Goal: Task Accomplishment & Management: Manage account settings

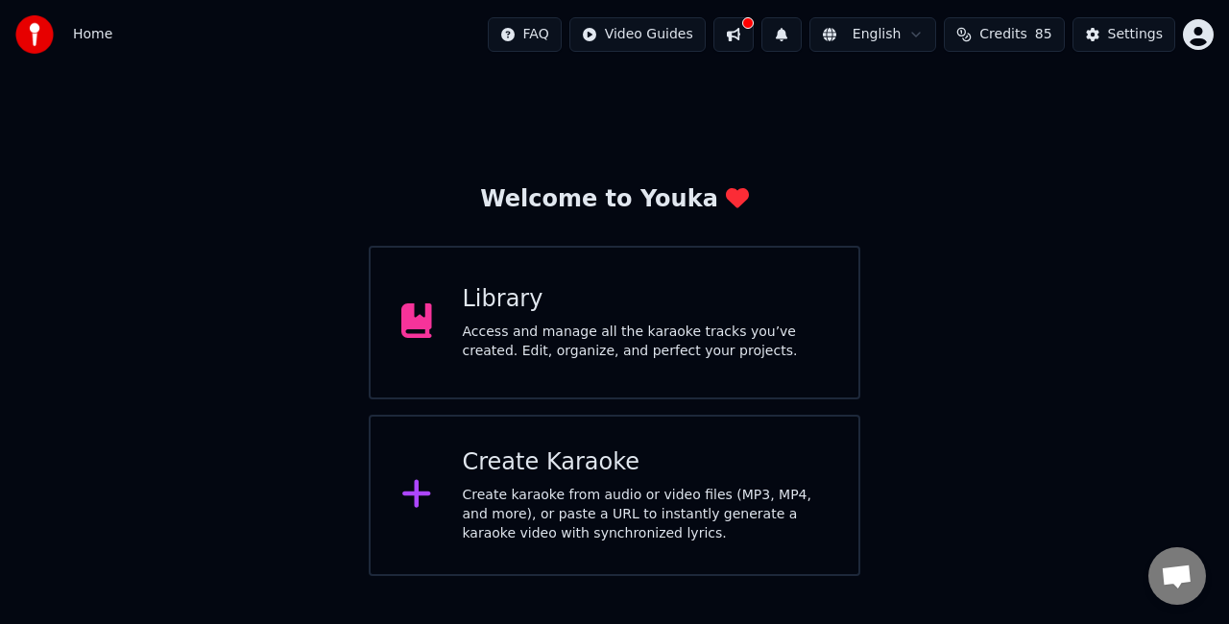
click at [551, 272] on div "Library Access and manage all the karaoke tracks you’ve created. Edit, organize…" at bounding box center [615, 323] width 492 height 154
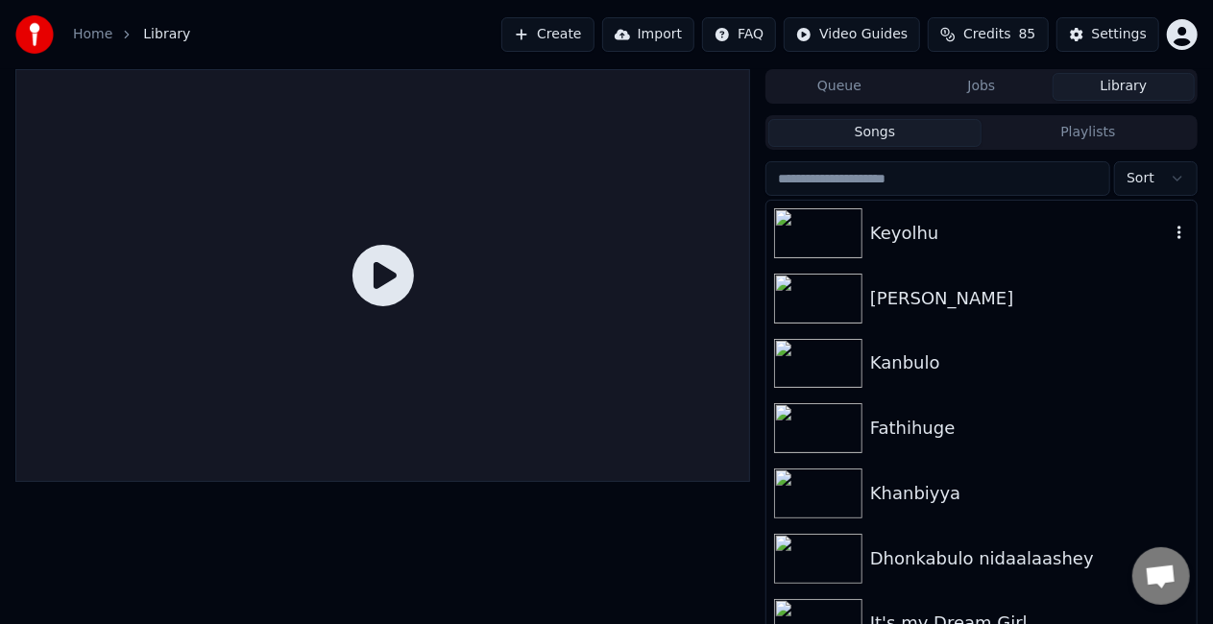
click at [862, 245] on div at bounding box center [822, 233] width 96 height 50
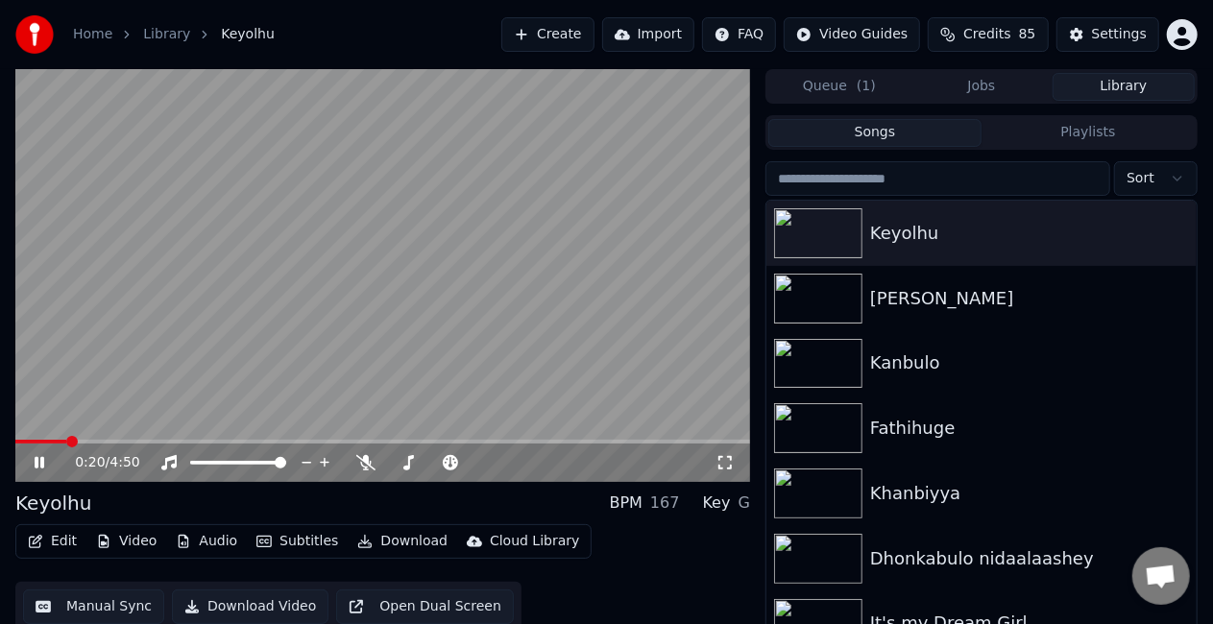
click at [463, 370] on video at bounding box center [382, 275] width 735 height 413
click at [35, 463] on icon at bounding box center [40, 462] width 12 height 13
click at [35, 463] on icon at bounding box center [40, 463] width 10 height 12
click at [36, 462] on icon at bounding box center [40, 462] width 12 height 13
click at [387, 347] on video at bounding box center [382, 275] width 735 height 413
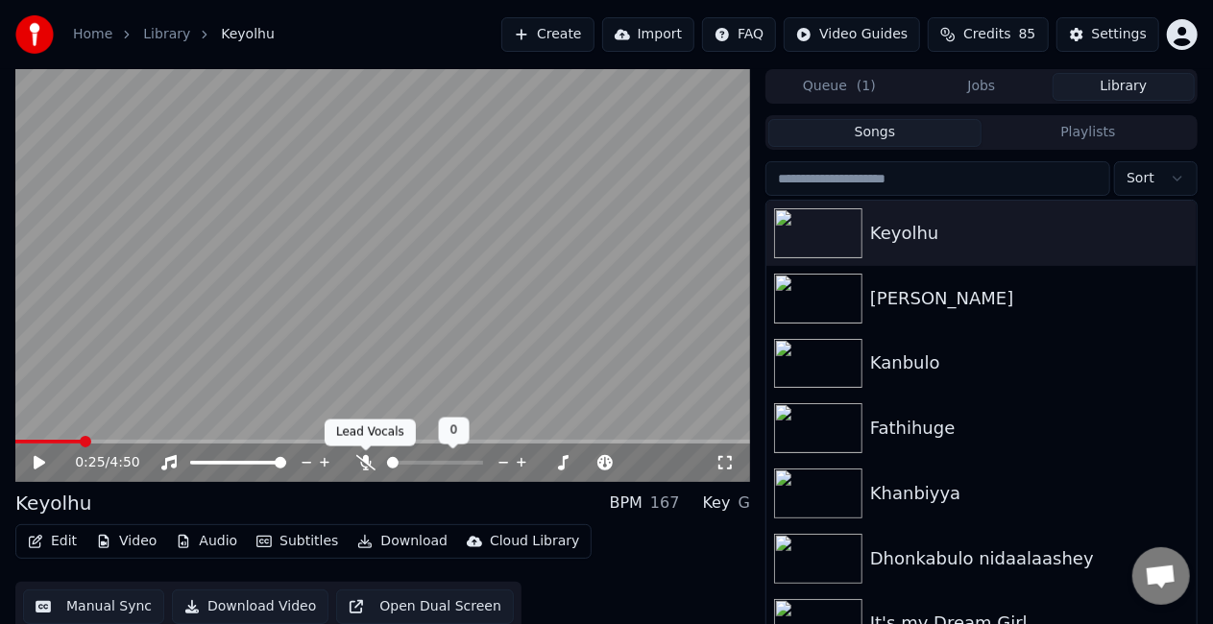
click at [365, 460] on icon at bounding box center [365, 462] width 19 height 15
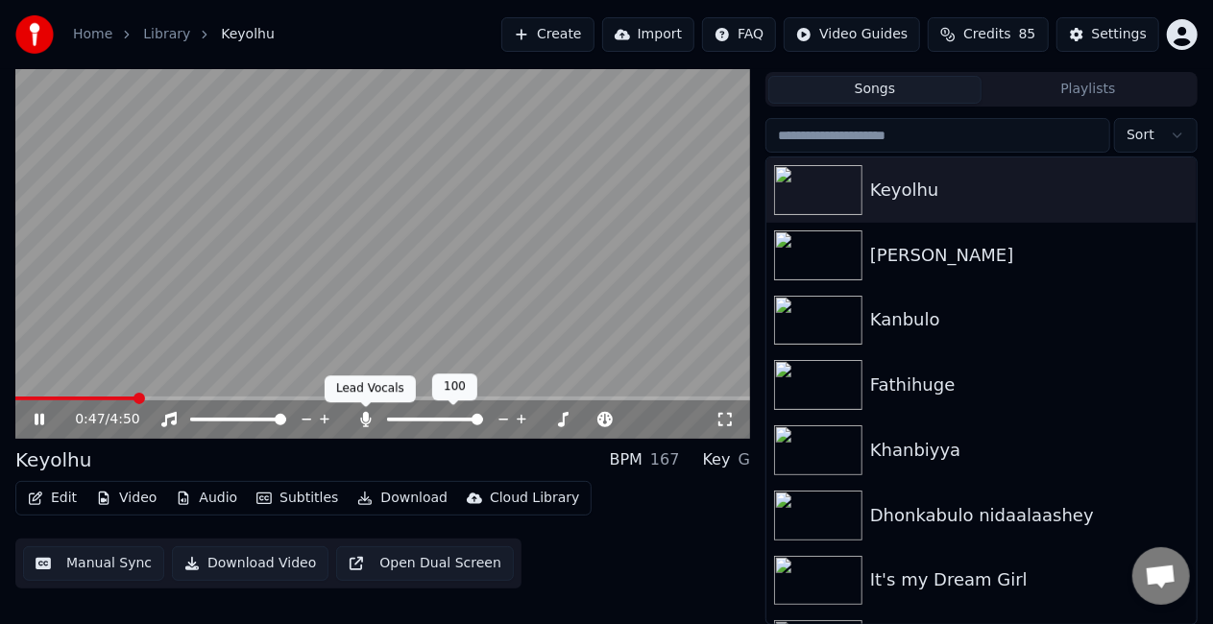
click at [363, 419] on icon at bounding box center [365, 419] width 19 height 15
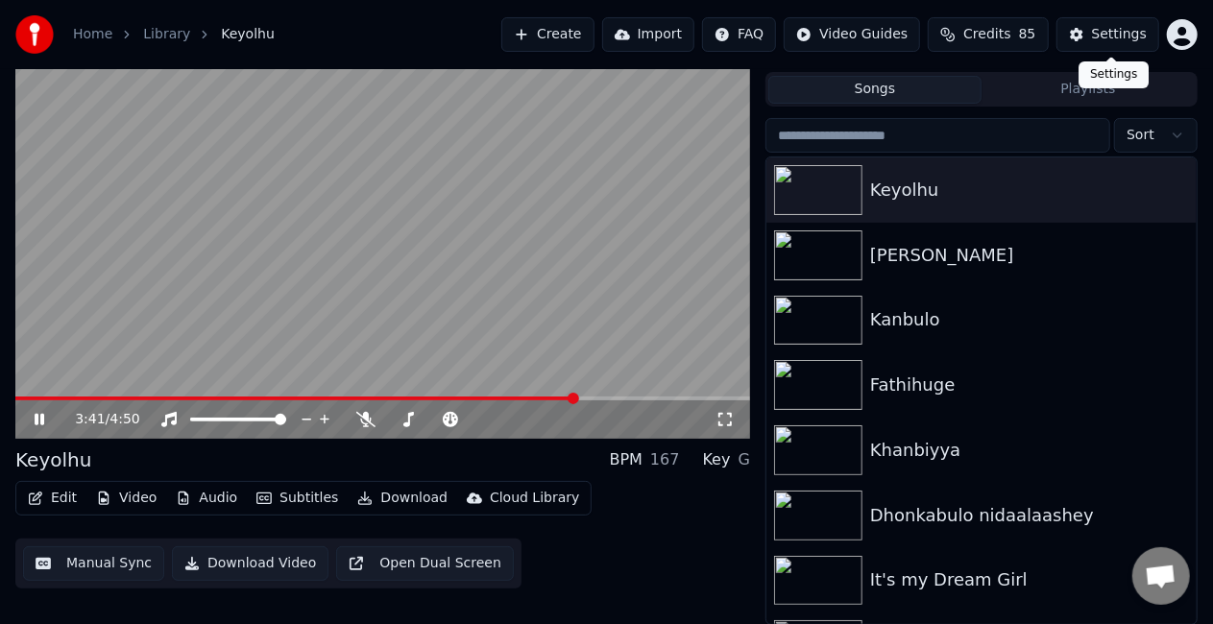
click at [1111, 29] on div "Settings" at bounding box center [1119, 34] width 55 height 19
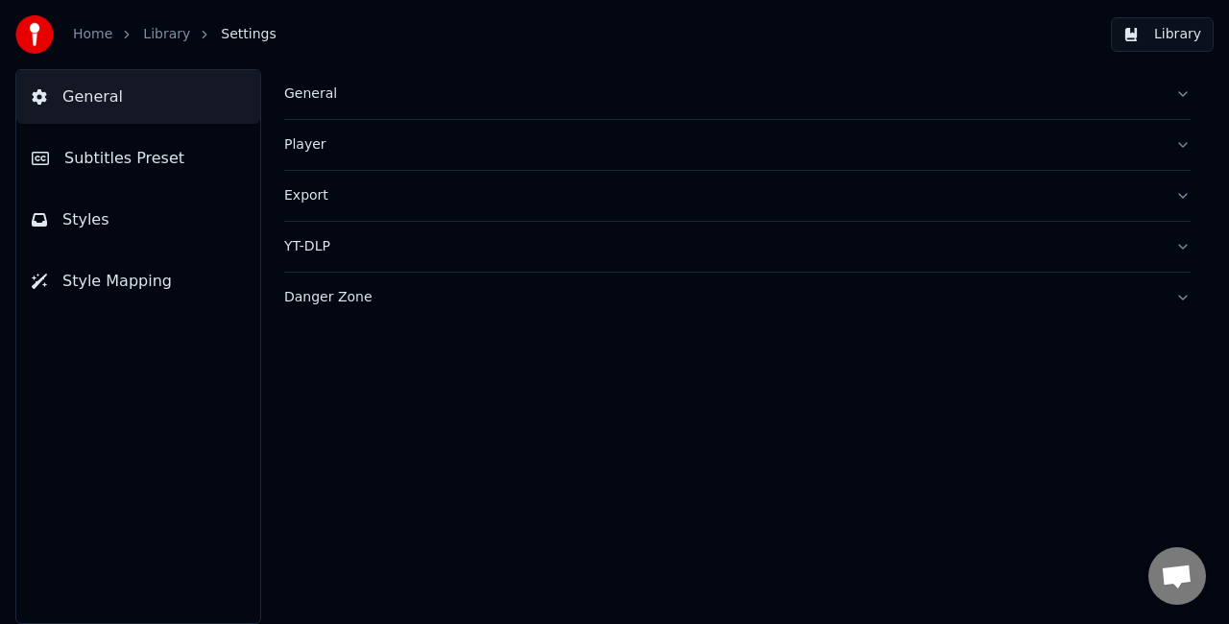
click at [165, 154] on span "Subtitles Preset" at bounding box center [124, 158] width 120 height 23
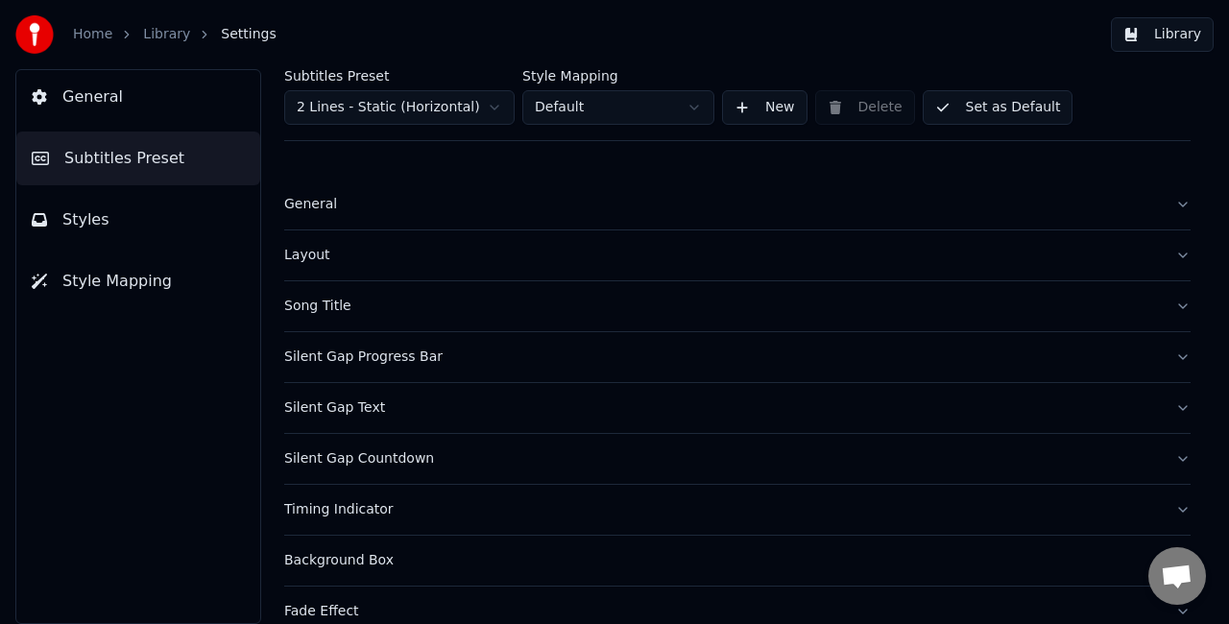
click at [103, 213] on button "Styles" at bounding box center [138, 220] width 244 height 54
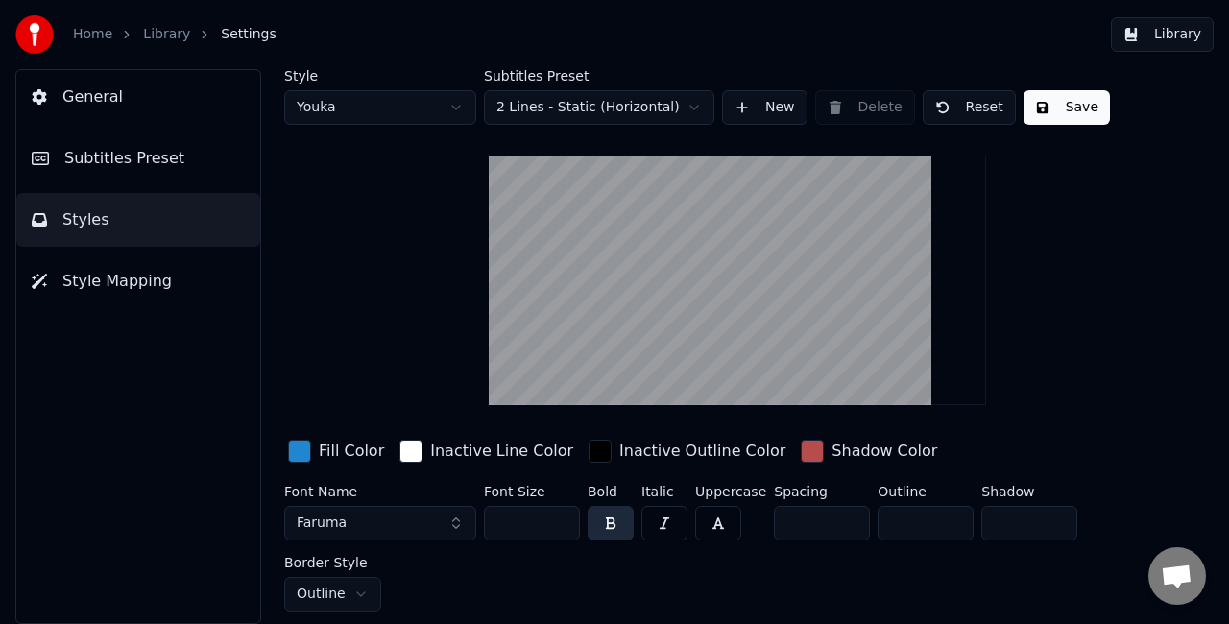
drag, startPoint x: 522, startPoint y: 520, endPoint x: 504, endPoint y: 527, distance: 18.9
click at [504, 527] on input "***" at bounding box center [532, 523] width 96 height 35
type input "***"
click at [1041, 115] on button "Save" at bounding box center [1067, 107] width 86 height 35
click at [1133, 44] on button "Library" at bounding box center [1162, 34] width 103 height 35
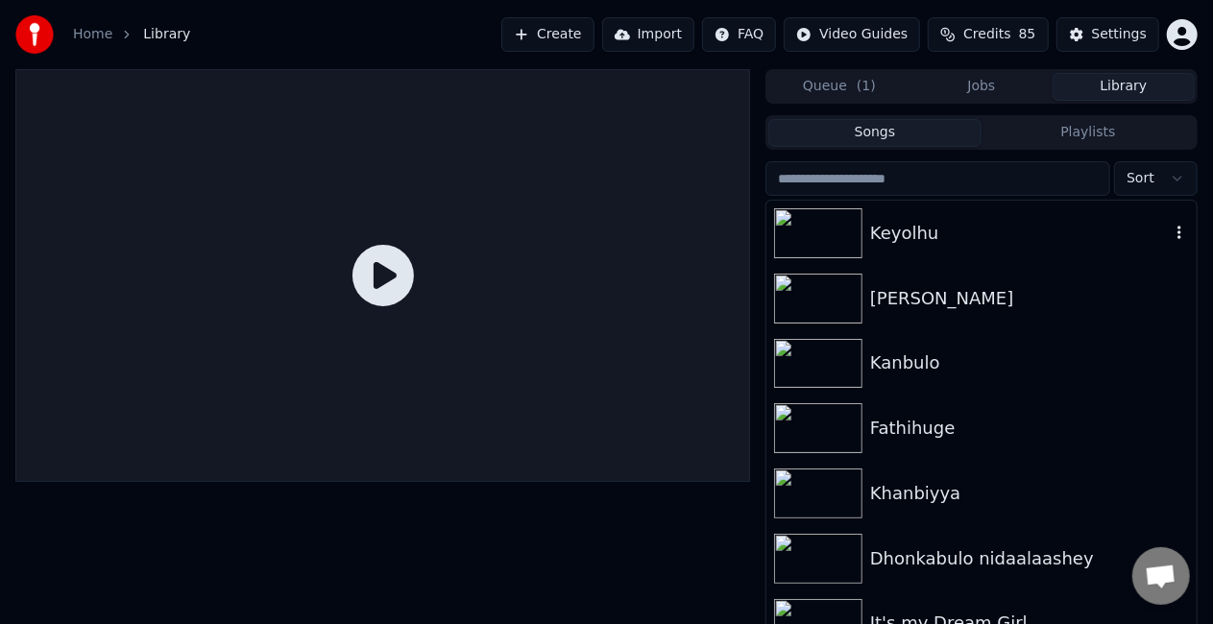
click at [894, 246] on div "Keyolhu" at bounding box center [981, 233] width 430 height 65
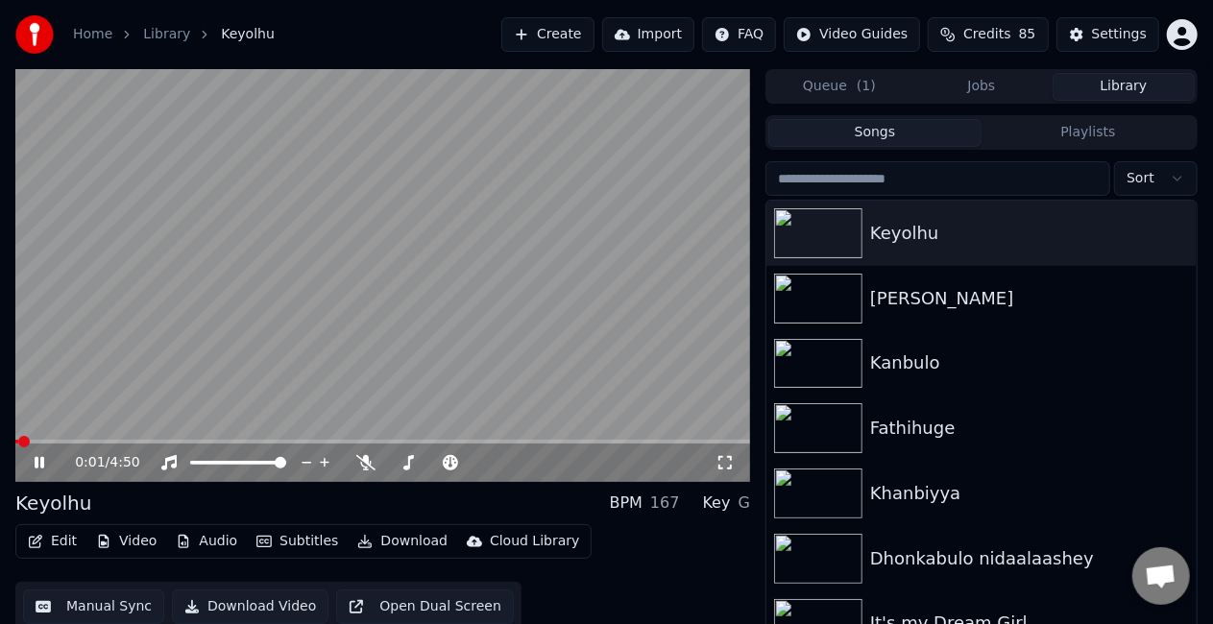
click at [48, 437] on video at bounding box center [382, 275] width 735 height 413
click at [54, 444] on div "0:01 / 4:50" at bounding box center [382, 463] width 735 height 38
click at [40, 452] on div "0:01 / 4:50" at bounding box center [382, 463] width 735 height 38
click at [38, 461] on icon at bounding box center [40, 462] width 12 height 13
click at [76, 442] on span at bounding box center [382, 442] width 735 height 4
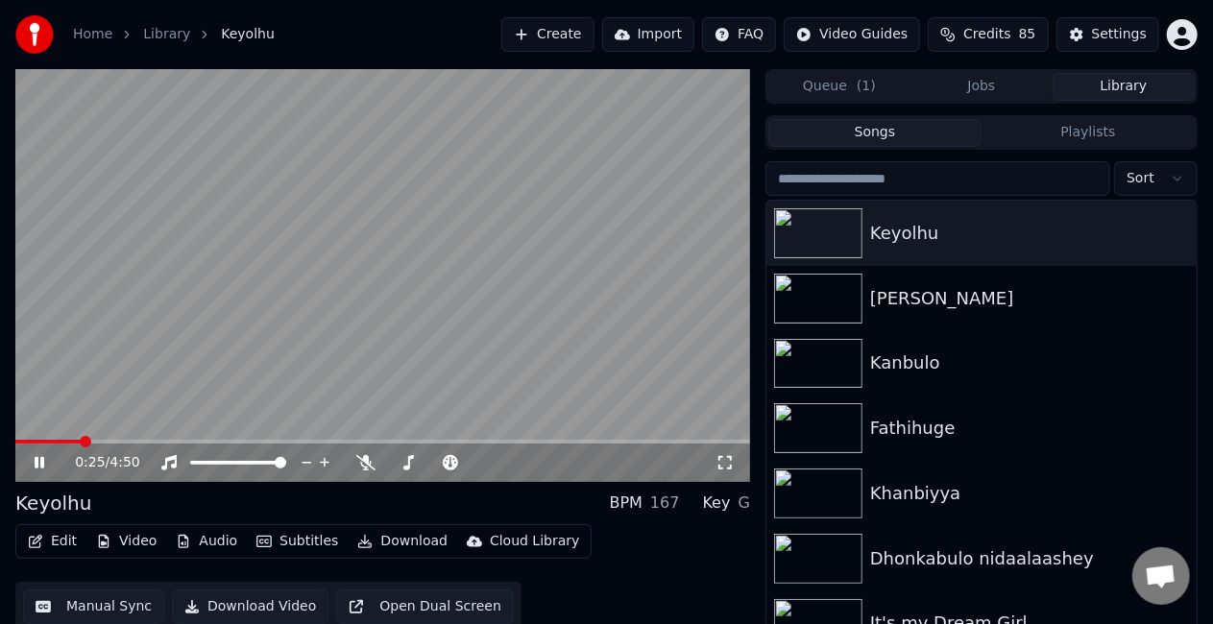
click at [128, 441] on span at bounding box center [382, 442] width 735 height 4
click at [79, 440] on span at bounding box center [47, 442] width 65 height 4
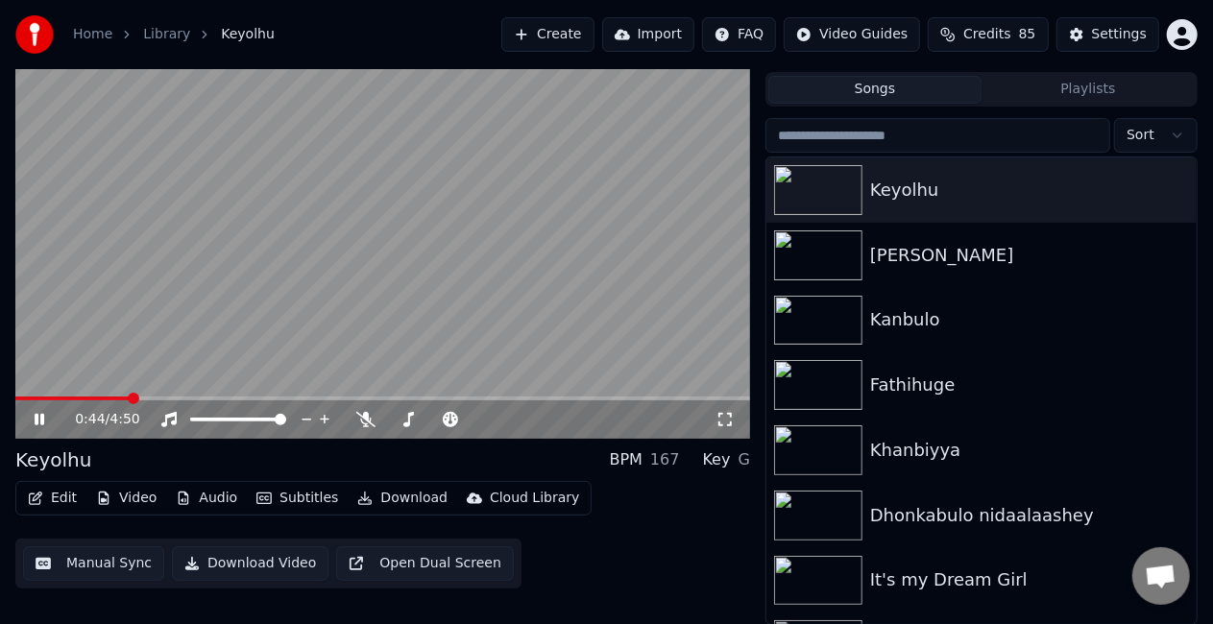
click at [85, 567] on button "Manual Sync" at bounding box center [93, 563] width 141 height 35
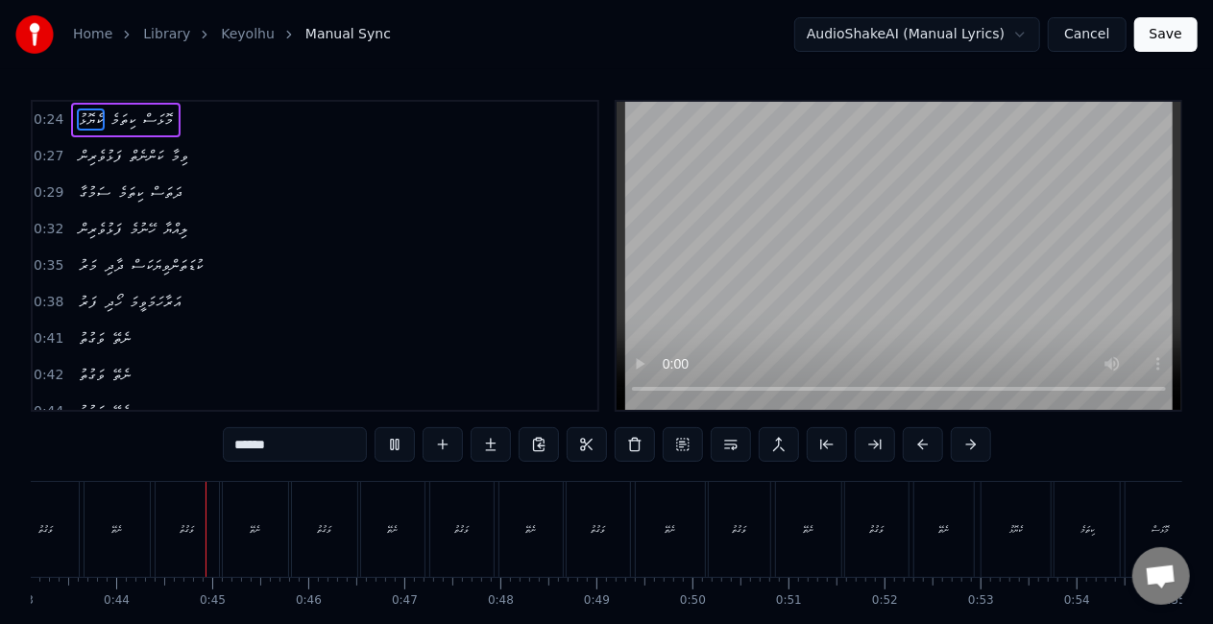
scroll to position [0, 4161]
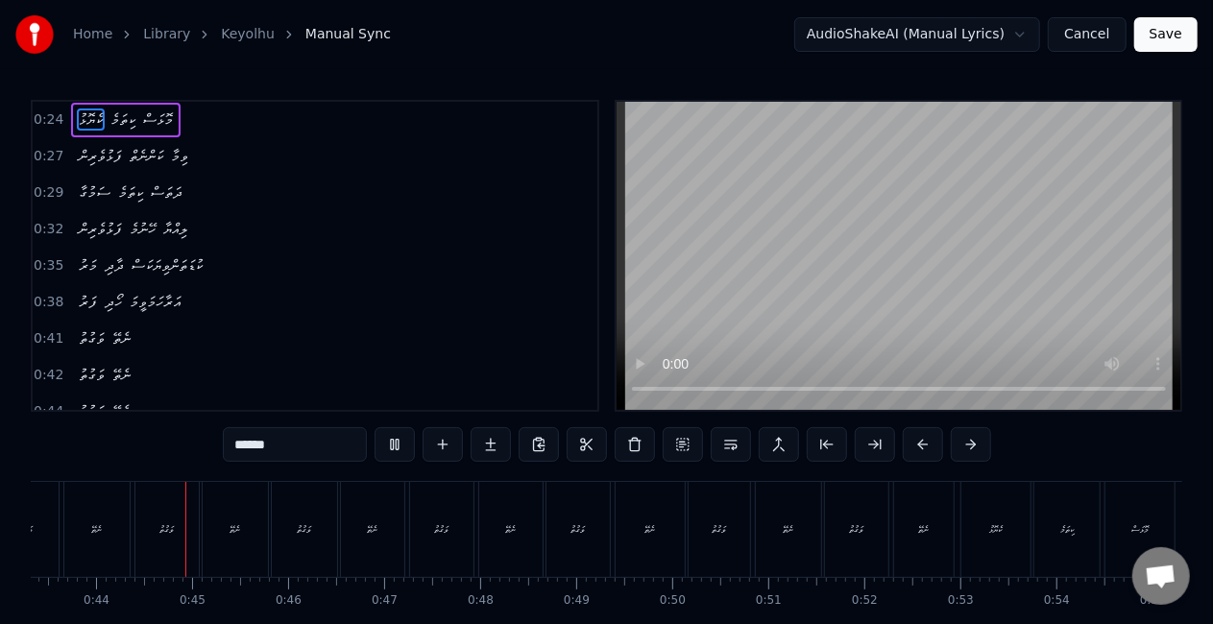
click at [1158, 37] on button "Save" at bounding box center [1165, 34] width 63 height 35
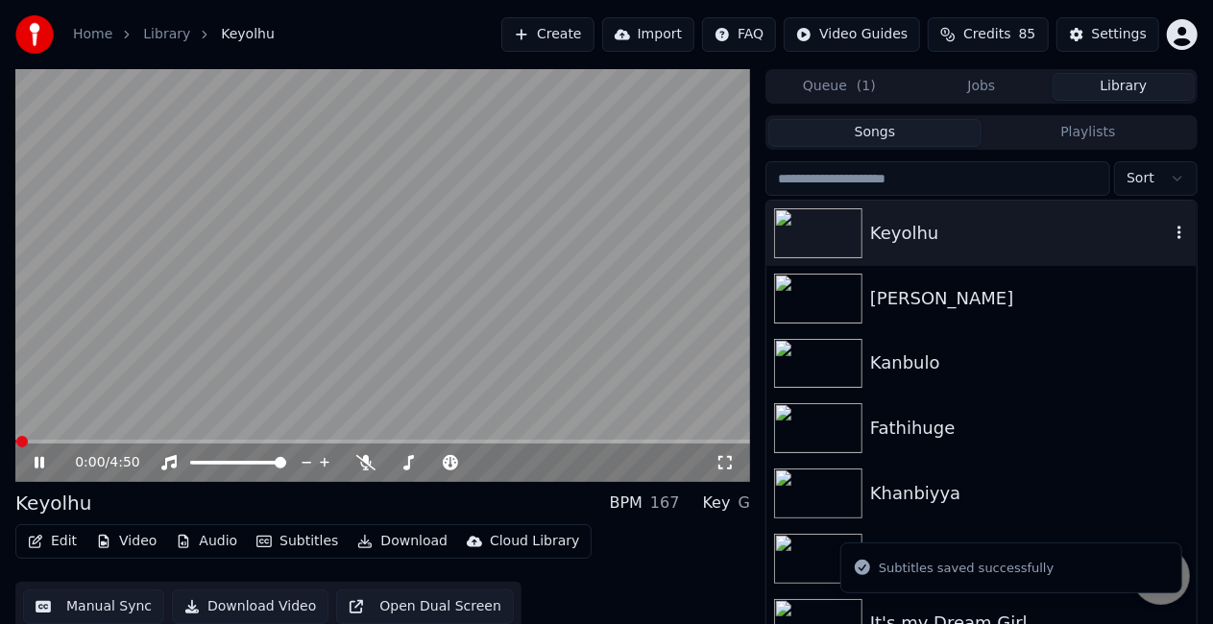
click at [842, 236] on img at bounding box center [818, 233] width 88 height 50
click at [56, 439] on video at bounding box center [382, 275] width 735 height 413
click at [77, 442] on span at bounding box center [382, 442] width 735 height 4
click at [259, 408] on video at bounding box center [382, 275] width 735 height 413
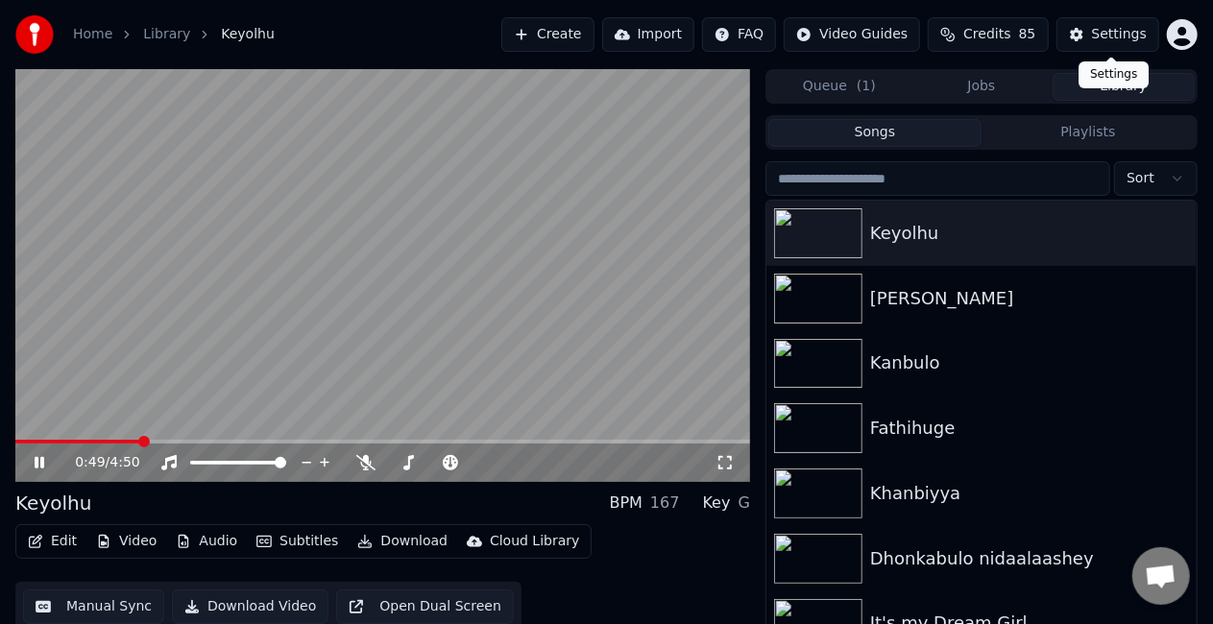
click at [1091, 31] on button "Settings" at bounding box center [1107, 34] width 103 height 35
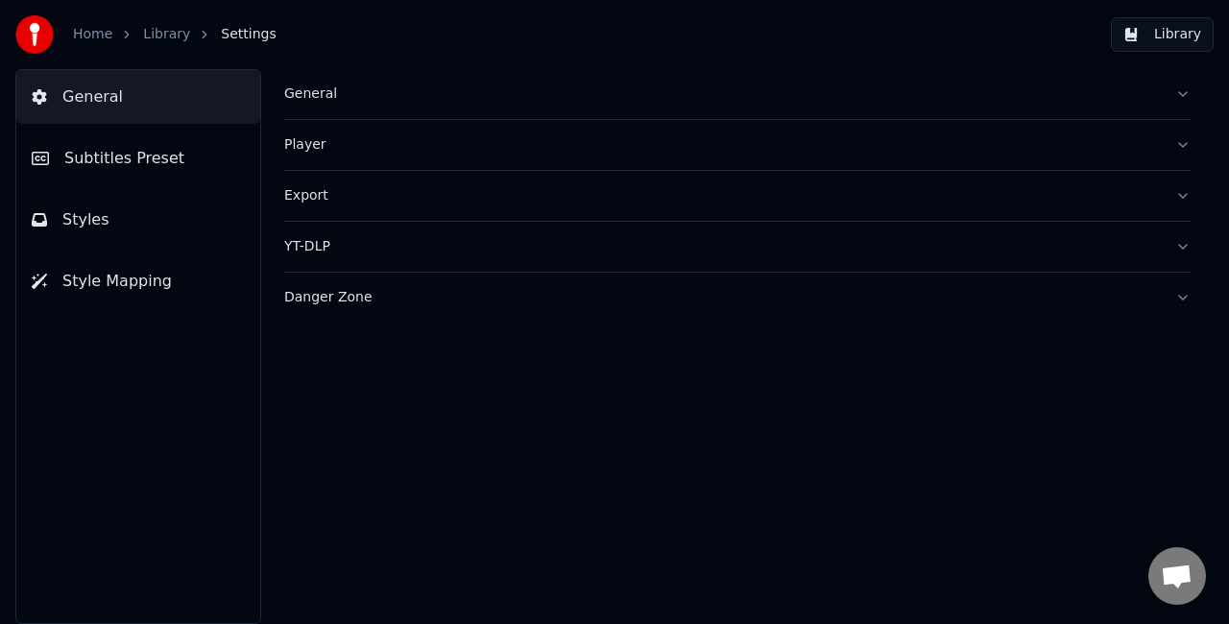
click at [146, 229] on button "Styles" at bounding box center [138, 220] width 244 height 54
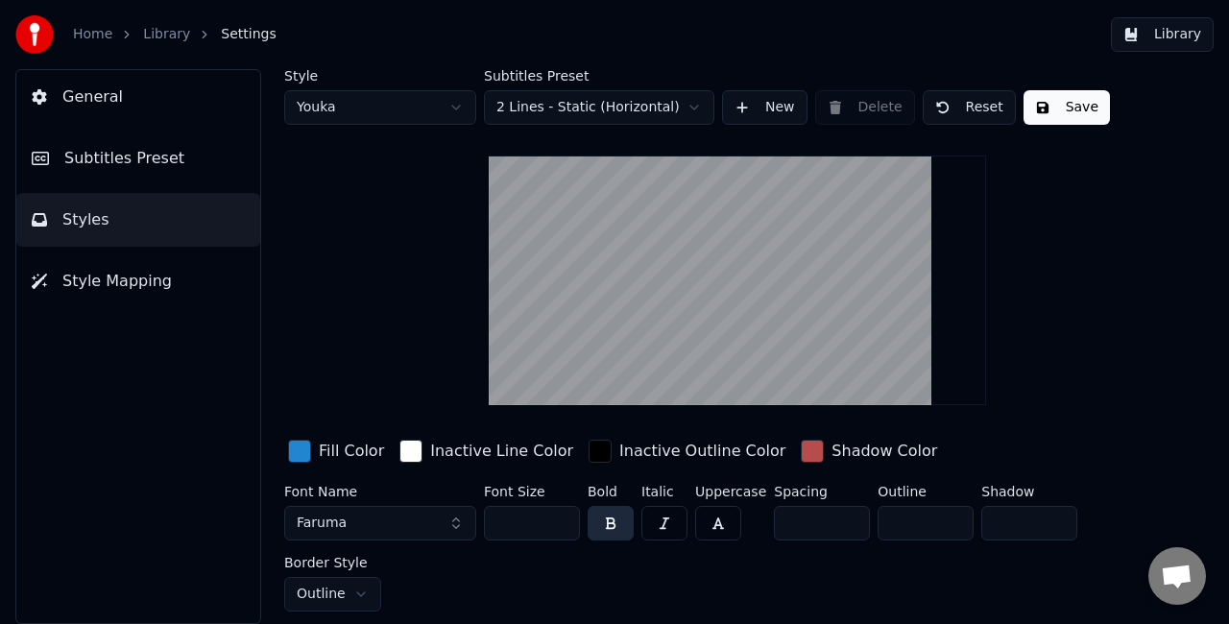
click at [515, 595] on div "Font Name Faruma Font Size *** Bold Italic Uppercase Spacing * Outline ** Shado…" at bounding box center [714, 548] width 861 height 127
click at [423, 526] on button "Faruma" at bounding box center [380, 523] width 192 height 35
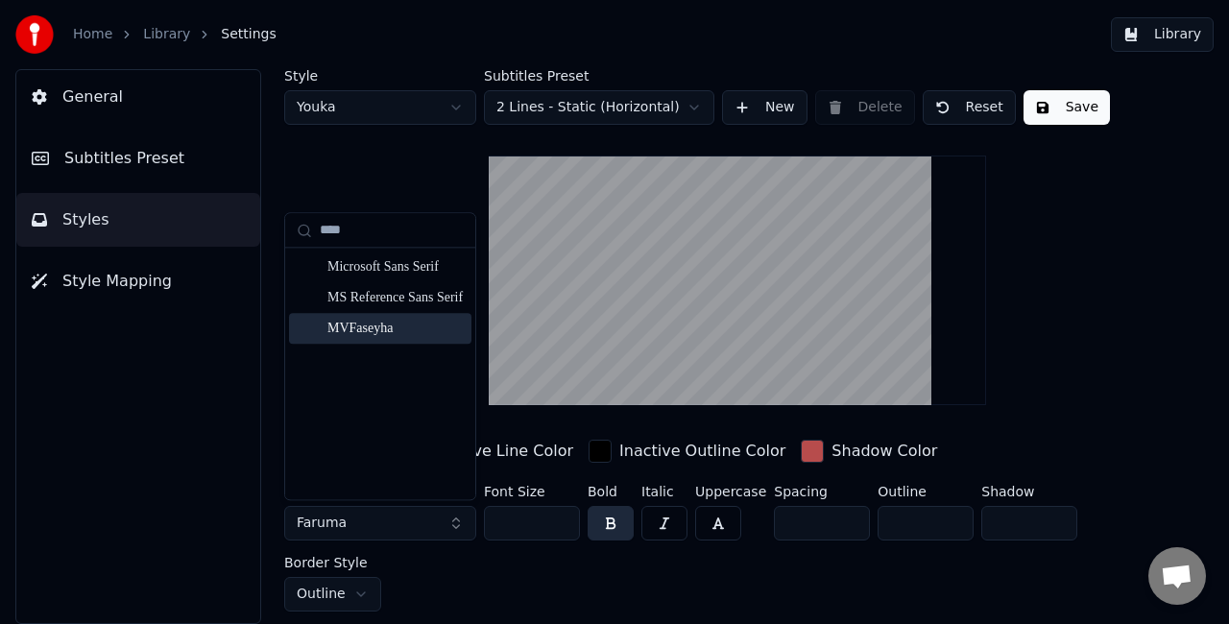
type input "****"
click at [411, 324] on div "MVFaseyha" at bounding box center [396, 328] width 136 height 19
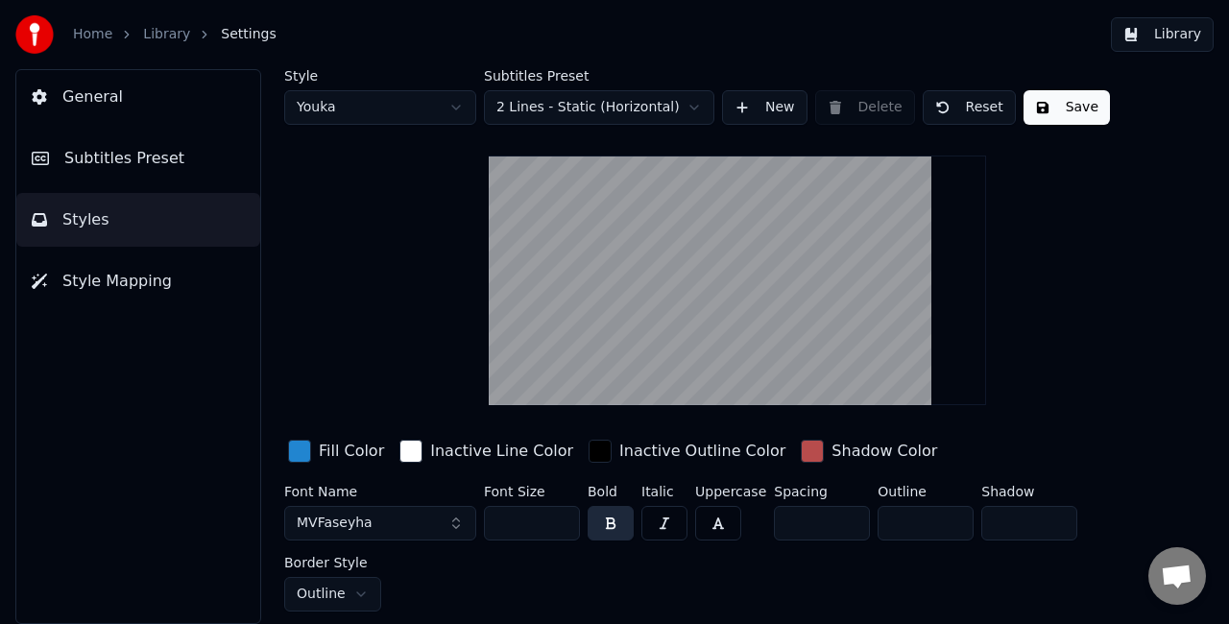
click at [1053, 107] on button "Save" at bounding box center [1067, 107] width 86 height 35
click at [1147, 27] on button "Library" at bounding box center [1162, 34] width 103 height 35
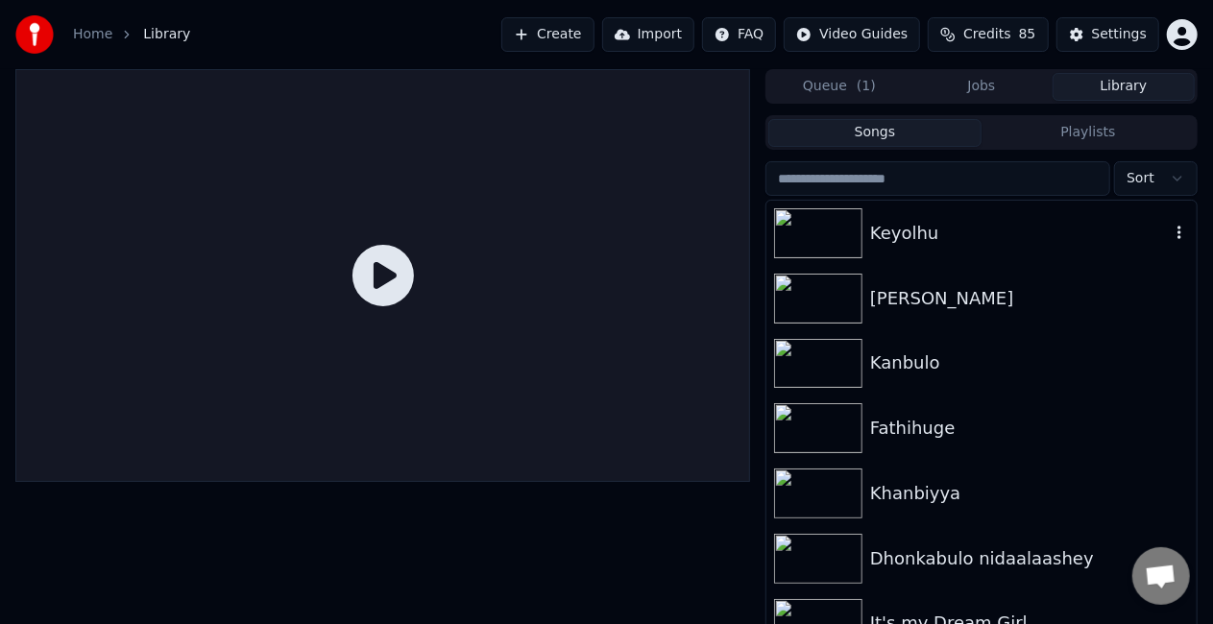
click at [834, 249] on img at bounding box center [818, 233] width 88 height 50
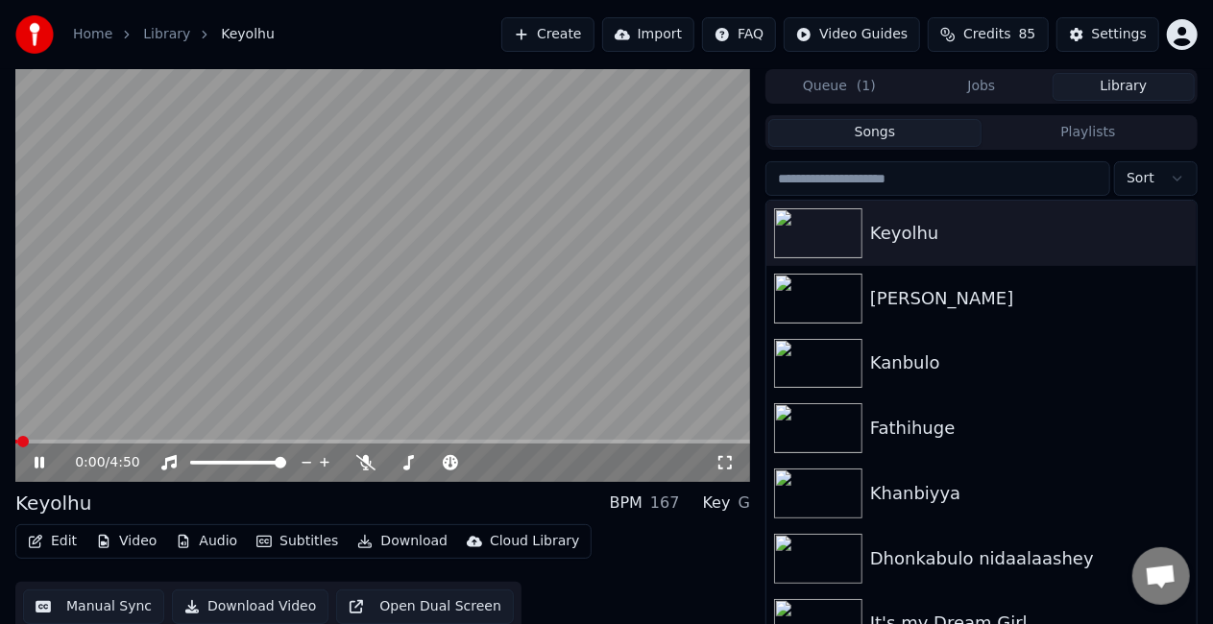
click at [95, 445] on div "0:00 / 4:50" at bounding box center [382, 463] width 735 height 38
click at [96, 444] on span at bounding box center [382, 442] width 735 height 4
click at [206, 384] on video at bounding box center [382, 275] width 735 height 413
click at [219, 342] on video at bounding box center [382, 275] width 735 height 413
click at [1085, 34] on button "Settings" at bounding box center [1107, 34] width 103 height 35
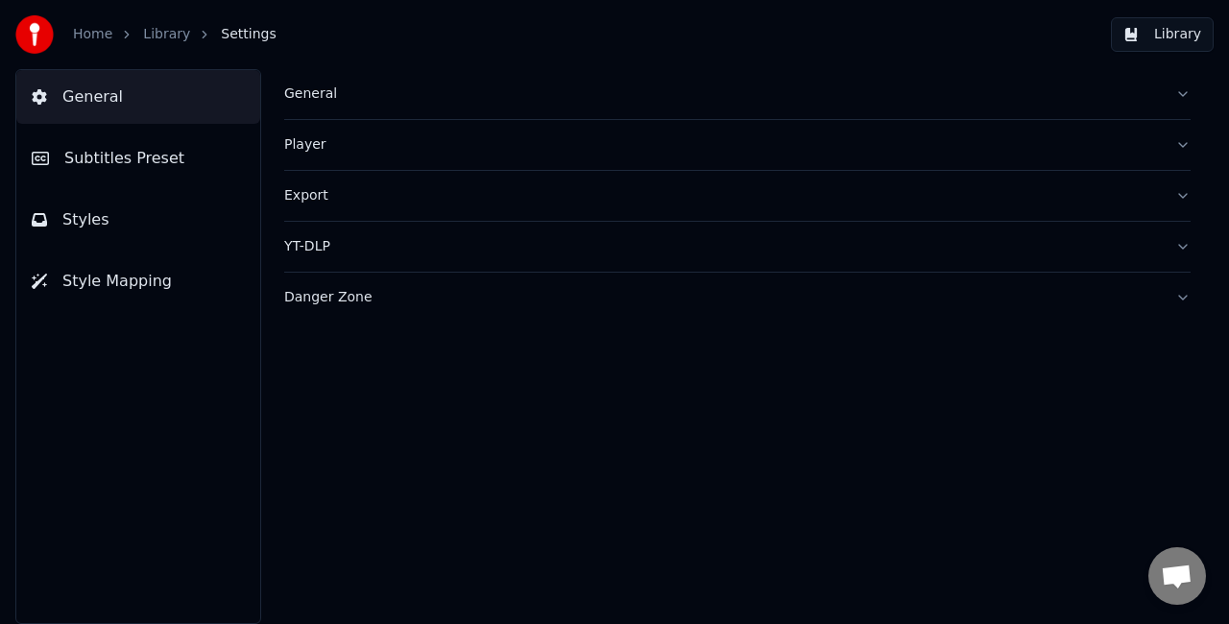
click at [123, 233] on button "Styles" at bounding box center [138, 220] width 244 height 54
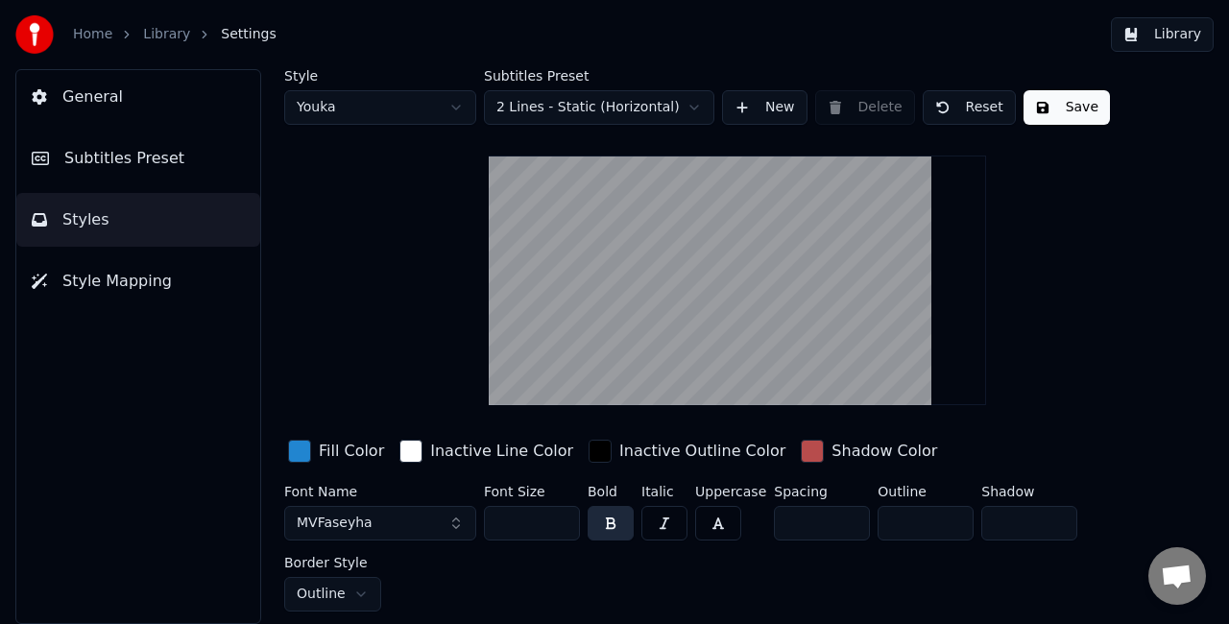
click at [392, 525] on button "MVFaseyha" at bounding box center [380, 523] width 192 height 35
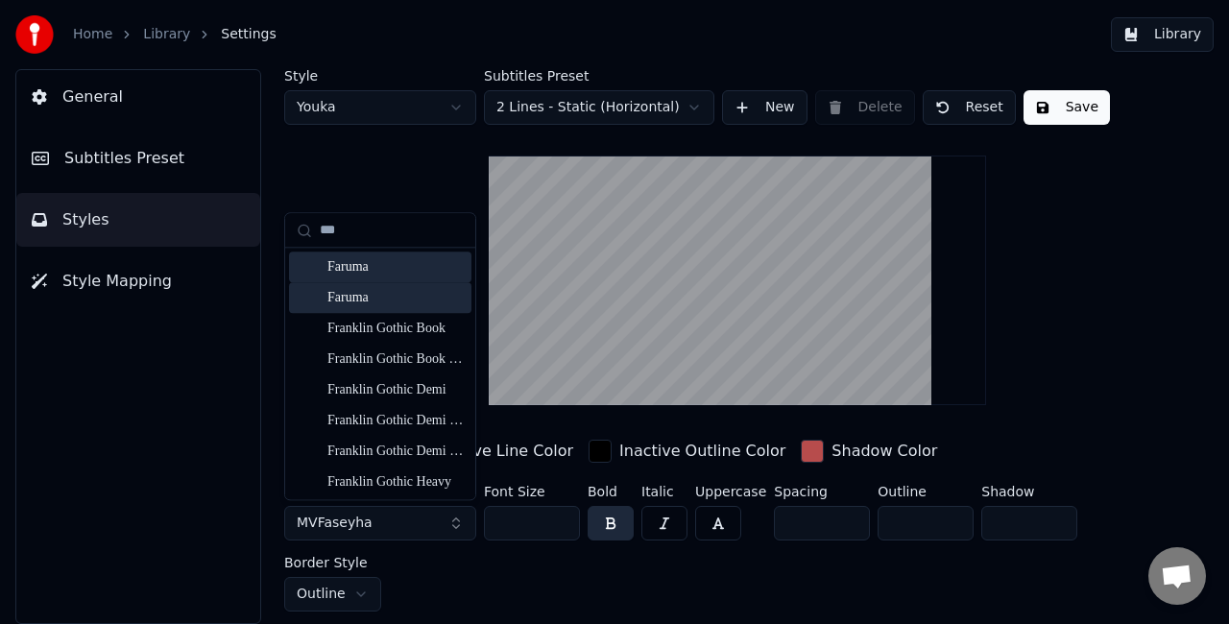
type input "***"
click at [382, 283] on div "Faruma" at bounding box center [380, 297] width 182 height 31
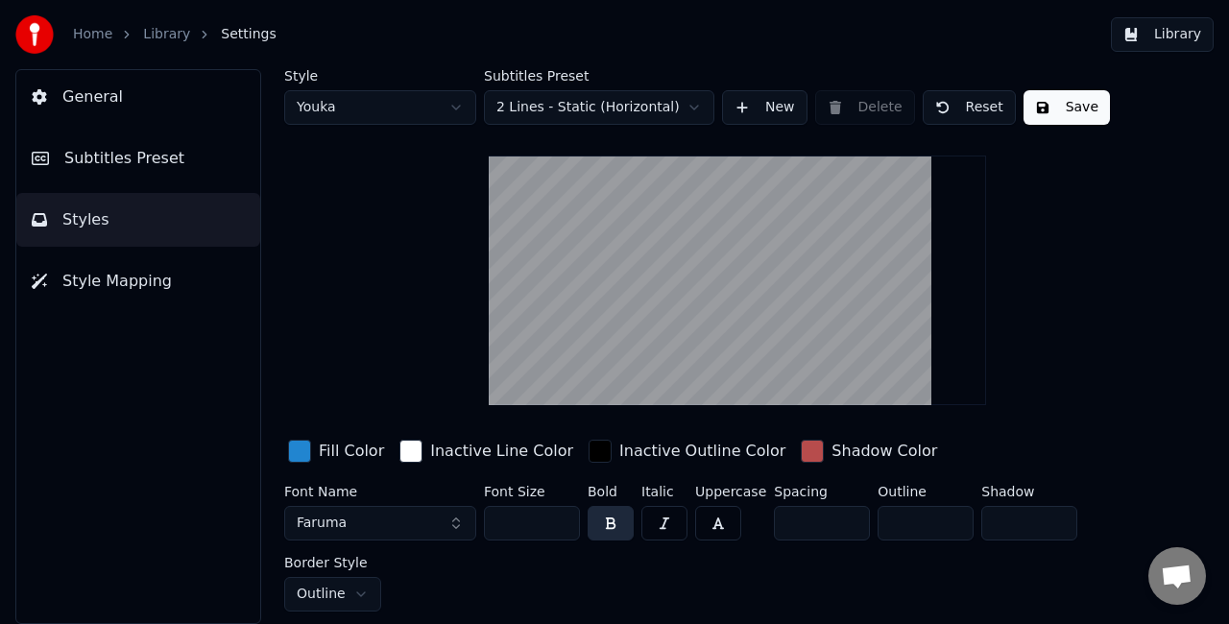
drag, startPoint x: 522, startPoint y: 528, endPoint x: 480, endPoint y: 522, distance: 41.8
click at [480, 522] on div "Font Name Faruma Font Size *** Bold Italic Uppercase Spacing * Outline ** Shado…" at bounding box center [714, 548] width 861 height 127
type input "***"
click at [1033, 111] on button "Save" at bounding box center [1067, 107] width 86 height 35
click at [1172, 35] on button "Library" at bounding box center [1162, 34] width 103 height 35
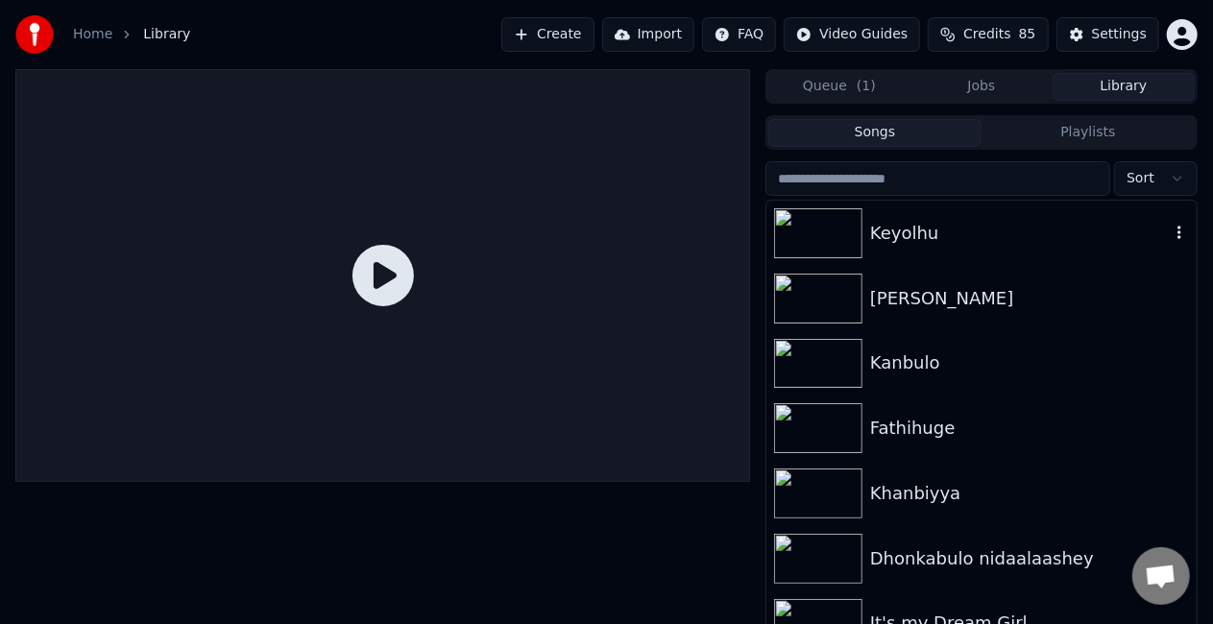
click at [859, 255] on img at bounding box center [818, 233] width 88 height 50
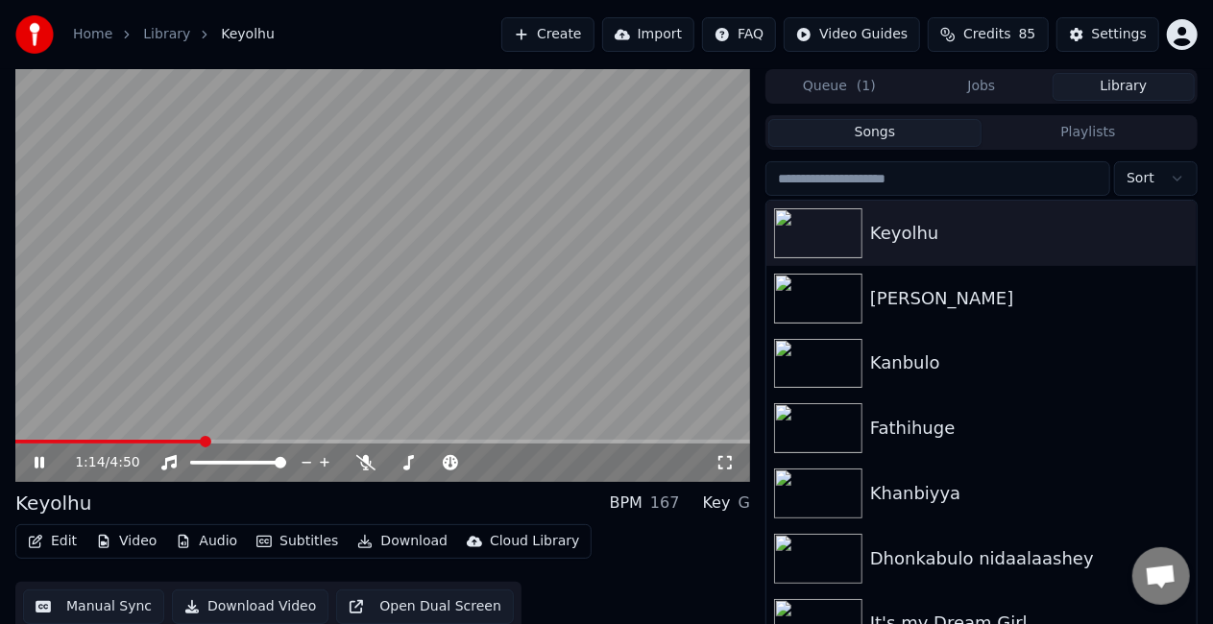
click at [203, 441] on span at bounding box center [382, 442] width 735 height 4
click at [259, 365] on video at bounding box center [382, 275] width 735 height 413
click at [1096, 32] on button "Settings" at bounding box center [1107, 34] width 103 height 35
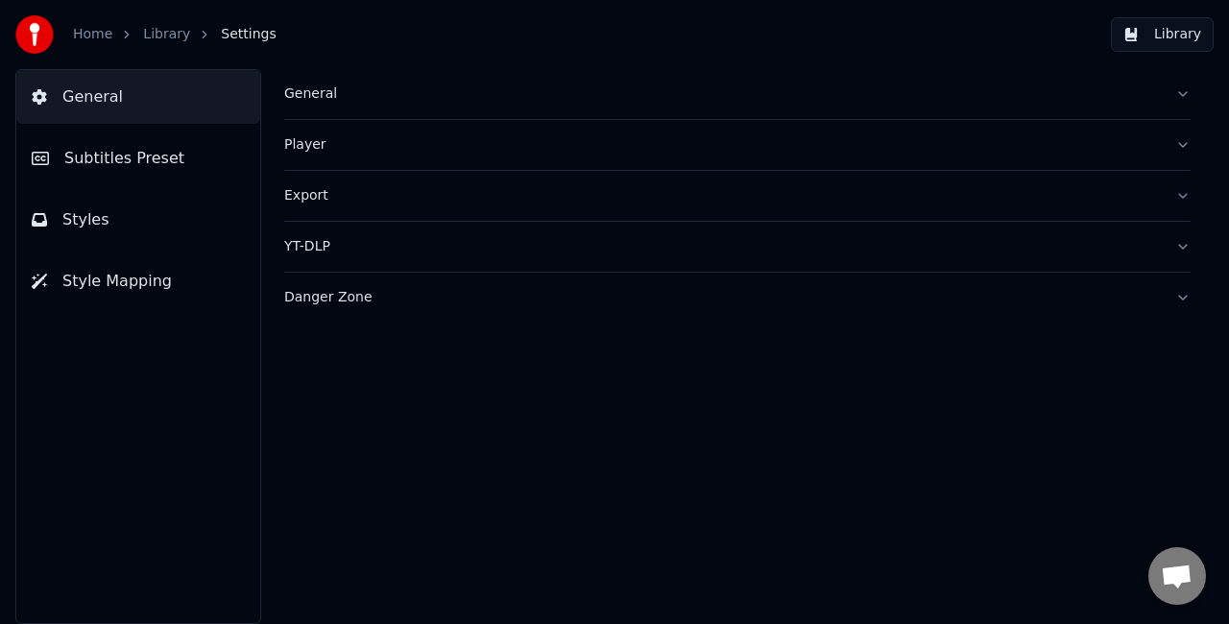
click at [144, 201] on button "Styles" at bounding box center [138, 220] width 244 height 54
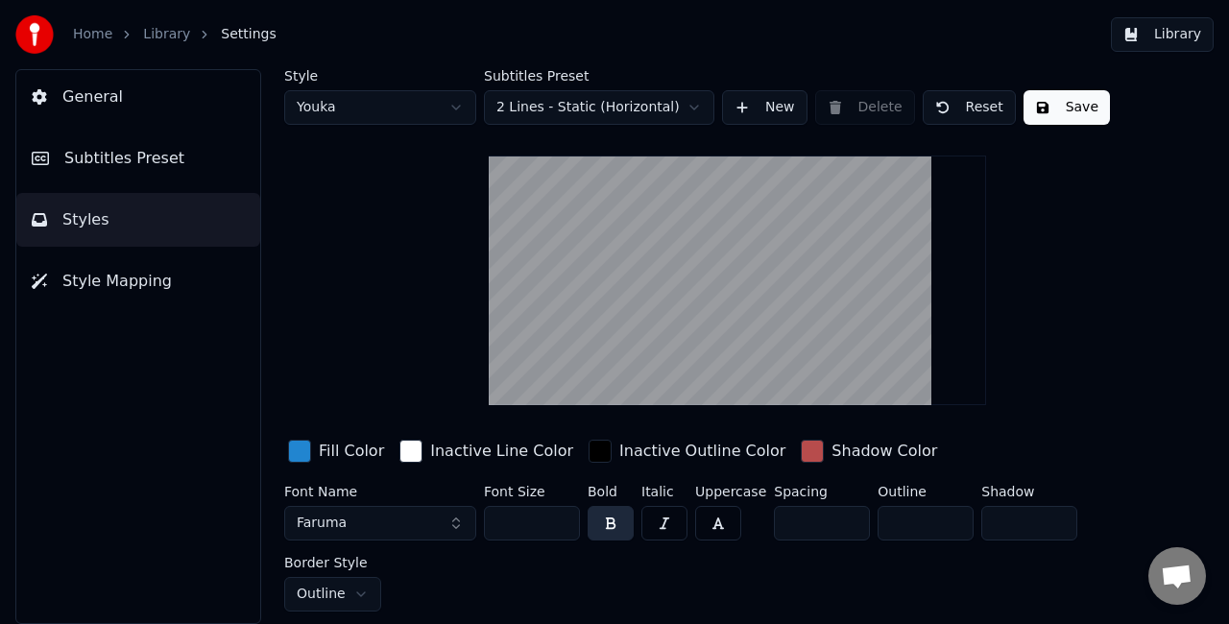
drag, startPoint x: 527, startPoint y: 518, endPoint x: 465, endPoint y: 509, distance: 63.0
click at [476, 517] on div "Font Name Faruma Font Size *** Bold Italic Uppercase Spacing * Outline ** Shado…" at bounding box center [714, 548] width 861 height 127
type input "***"
click at [1031, 111] on button "Save" at bounding box center [1067, 107] width 86 height 35
click at [1147, 35] on button "Library" at bounding box center [1162, 34] width 103 height 35
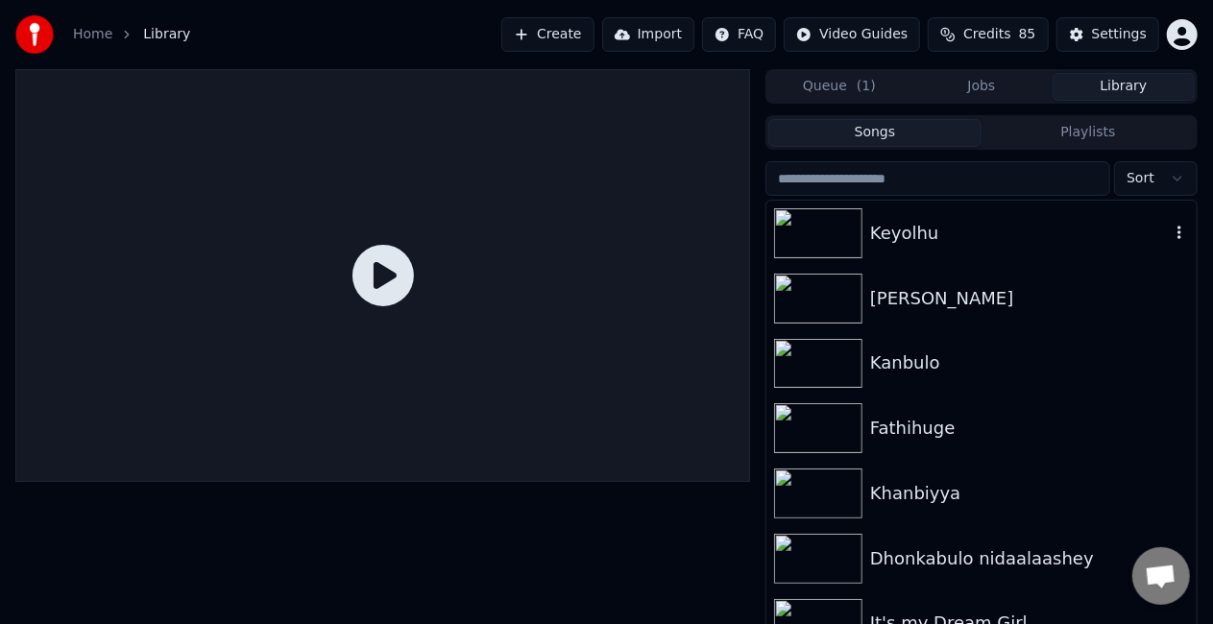
click at [887, 229] on div "Keyolhu" at bounding box center [1020, 233] width 300 height 27
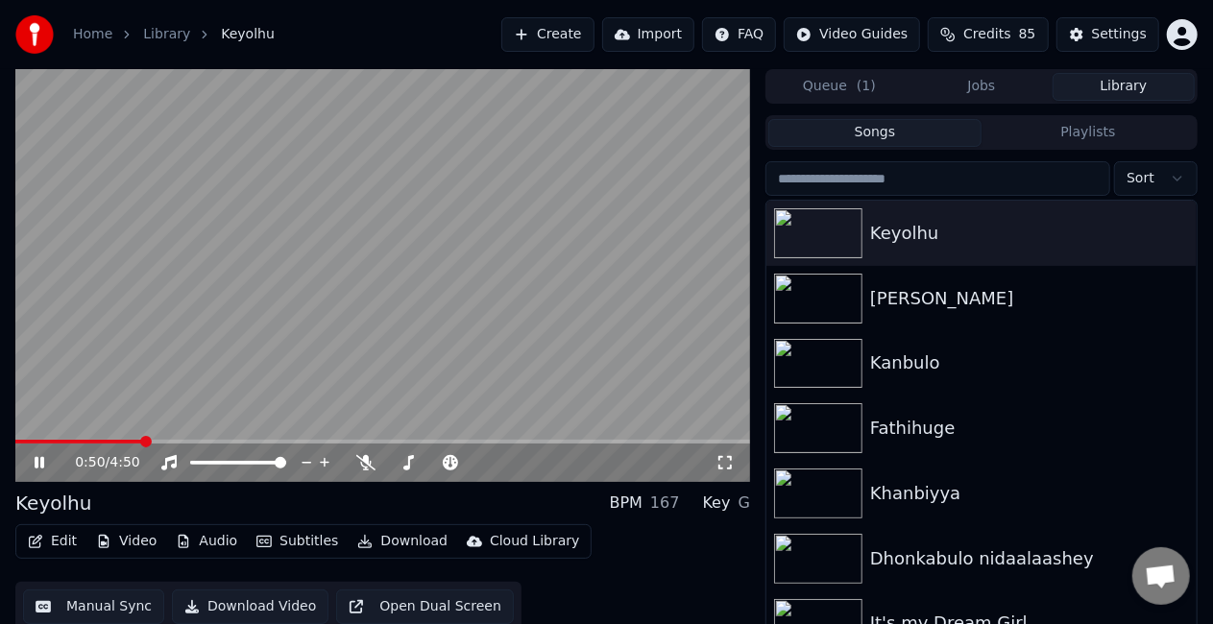
click at [141, 442] on span at bounding box center [382, 442] width 735 height 4
click at [501, 440] on span at bounding box center [382, 442] width 735 height 4
click at [156, 361] on video at bounding box center [382, 275] width 735 height 413
click at [248, 607] on button "Download Video" at bounding box center [250, 607] width 157 height 35
